Goal: Information Seeking & Learning: Learn about a topic

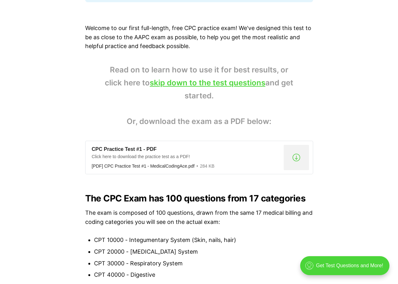
scroll to position [221, 0]
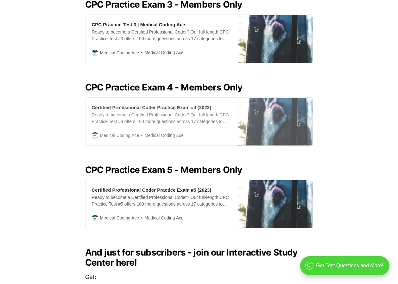
scroll to position [339, 0]
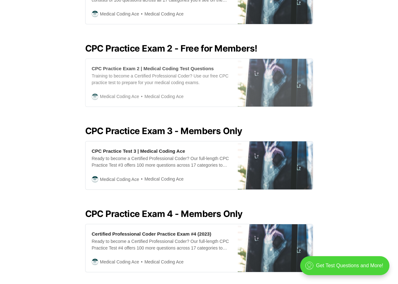
click at [198, 74] on div "Training to become a Certified Professional Coder? Use our free CPC practice te…" at bounding box center [162, 79] width 140 height 13
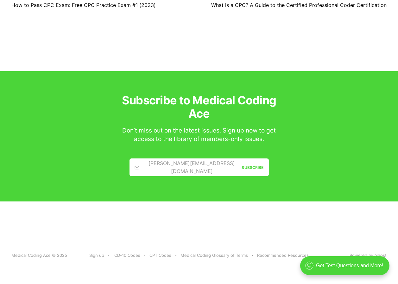
scroll to position [543, 0]
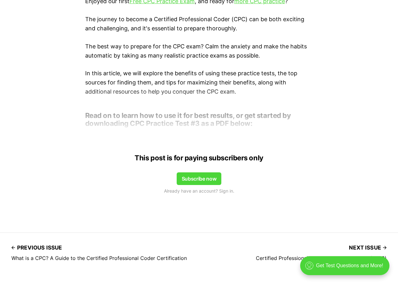
scroll to position [262, 0]
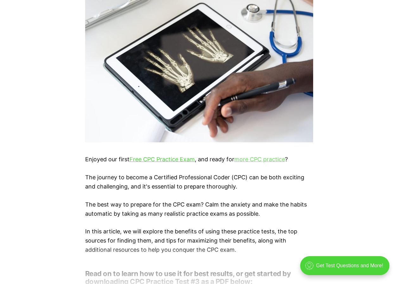
click at [271, 159] on link "more CPC practice" at bounding box center [259, 159] width 51 height 7
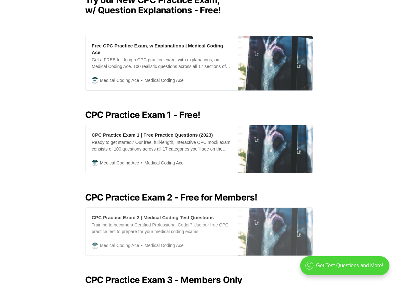
scroll to position [316, 0]
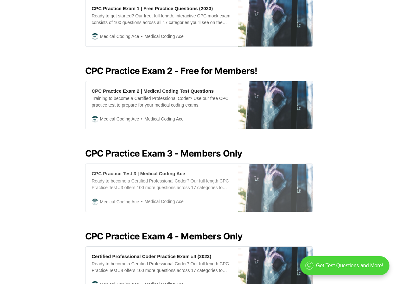
click at [134, 183] on div "Ready to become a Certified Professional Coder? Our full-length CPC Practice Te…" at bounding box center [162, 184] width 140 height 13
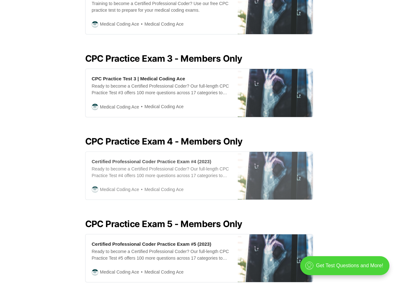
scroll to position [443, 0]
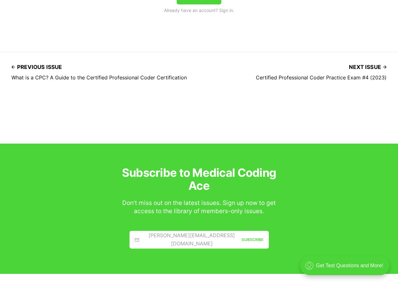
scroll to position [674, 0]
